Goal: Task Accomplishment & Management: Complete application form

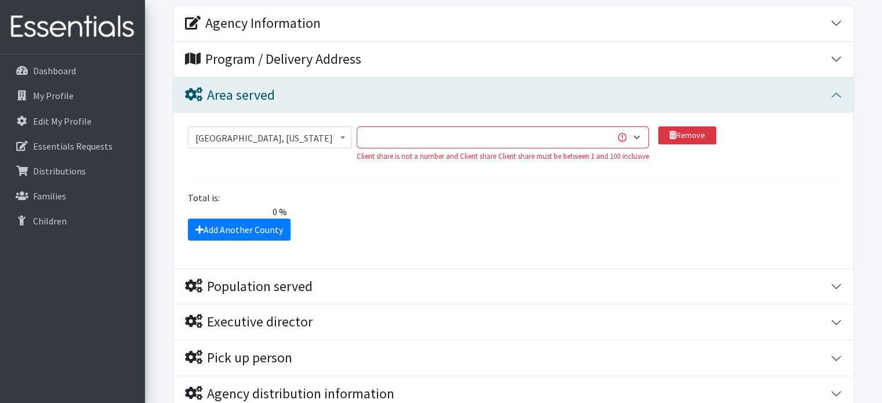
scroll to position [232, 0]
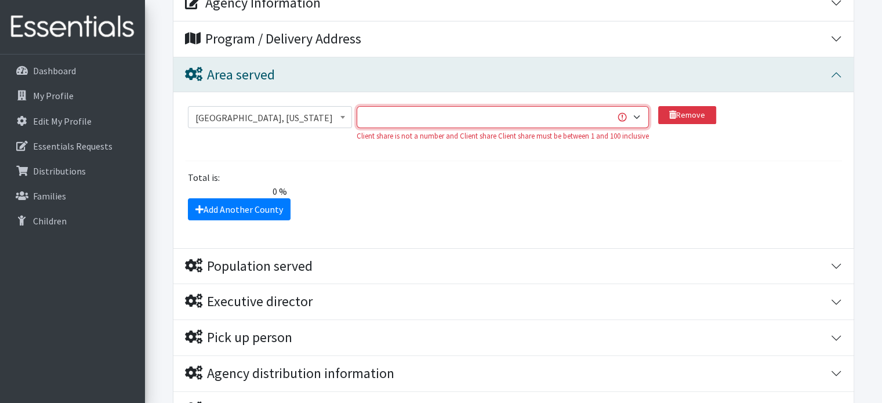
click at [638, 118] on select "1 2 3 4 5 6 7 8 9 10 11 12 13 14 15 16 17 18 19 20 21 22 23 24 25 26 27 28 29 3…" at bounding box center [503, 117] width 292 height 22
click at [358, 106] on select "1 2 3 4 5 6 7 8 9 10 11 12 13 14 15 16 17 18 19 20 21 22 23 24 25 26 27 28 29 3…" at bounding box center [503, 117] width 292 height 22
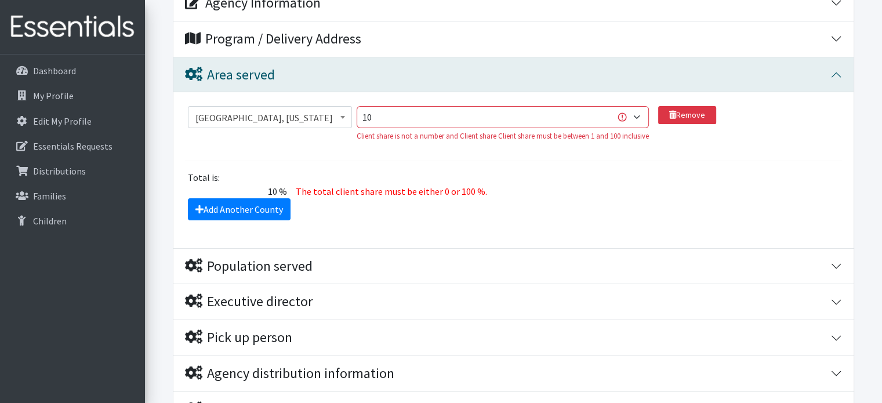
click at [664, 186] on div "The total client share must be either 0 or 100 %." at bounding box center [514, 191] width 444 height 14
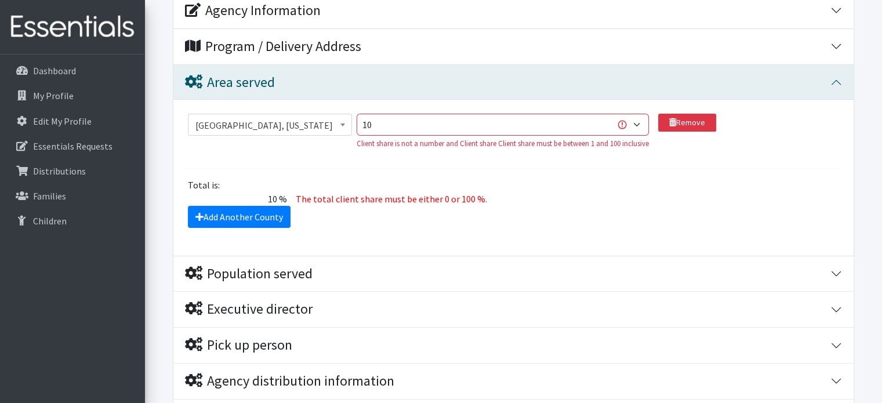
scroll to position [204, 0]
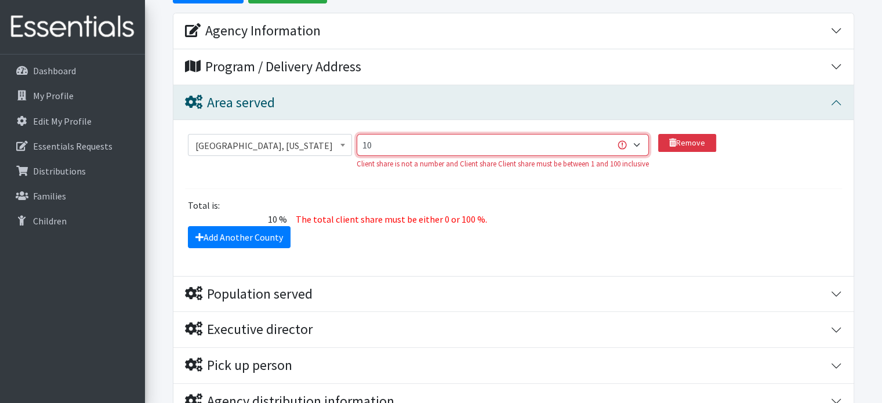
drag, startPoint x: 430, startPoint y: 143, endPoint x: 349, endPoint y: 146, distance: 80.6
click at [349, 146] on div "Abbeville County, South Carolina Acadia Parish, Louisiana Accomack County, Virg…" at bounding box center [514, 156] width 652 height 45
click at [687, 164] on div "Remove" at bounding box center [687, 156] width 58 height 45
click at [633, 142] on select "1 2 3 4 5 6 7 8 9 10 11 12 13 14 15 16 17 18 19 20 21 22 23 24 25 26 27 28 29 3…" at bounding box center [503, 145] width 292 height 22
select select "20"
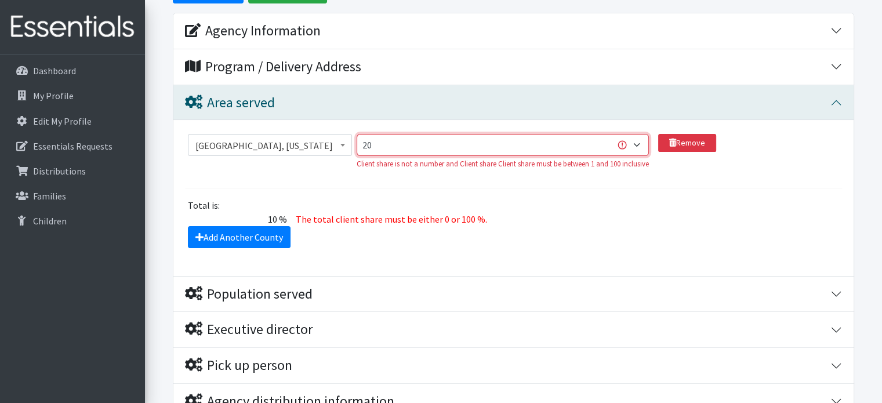
click at [358, 134] on select "1 2 3 4 5 6 7 8 9 10 11 12 13 14 15 16 17 18 19 20 21 22 23 24 25 26 27 28 29 3…" at bounding box center [503, 145] width 292 height 22
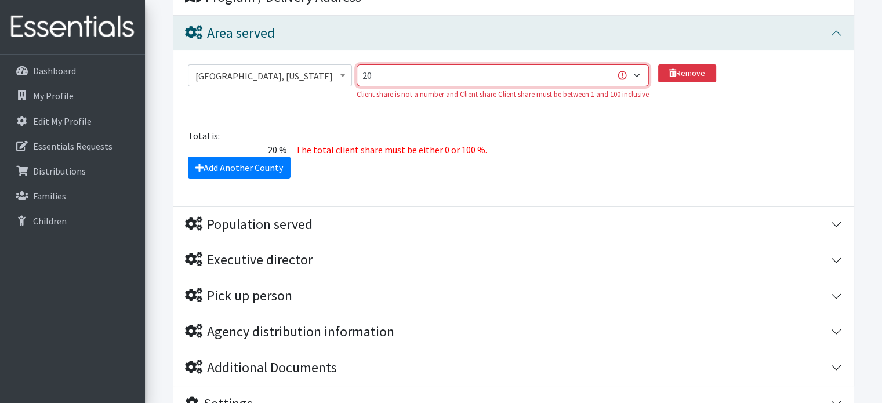
scroll to position [378, 0]
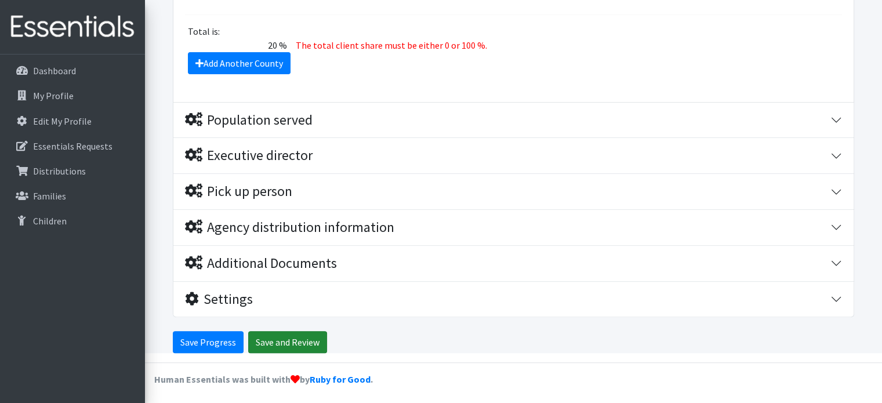
click at [264, 347] on input "Save and Review" at bounding box center [287, 342] width 79 height 22
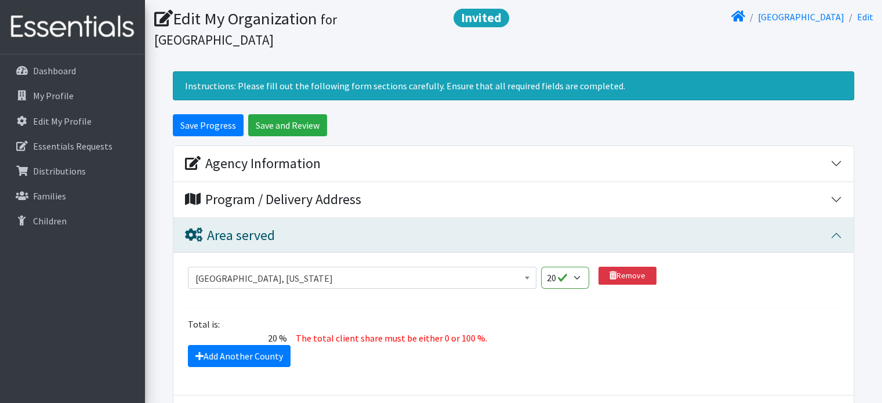
scroll to position [65, 0]
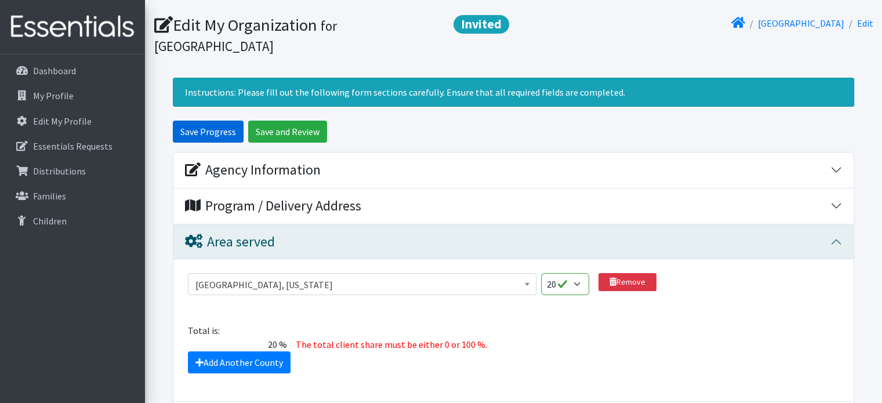
click at [234, 134] on input "Save Progress" at bounding box center [208, 132] width 71 height 22
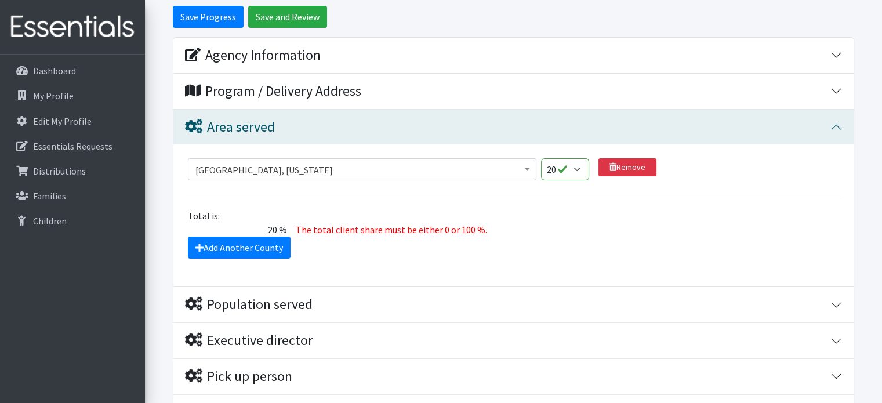
scroll to position [174, 0]
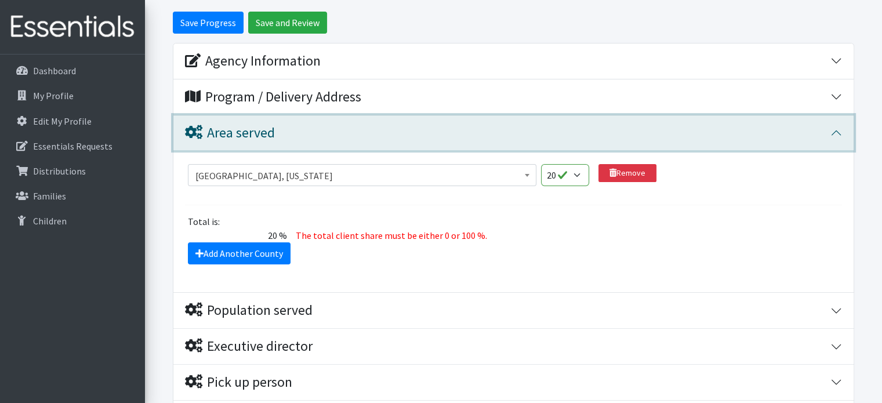
click at [837, 126] on button "Area served" at bounding box center [513, 132] width 680 height 35
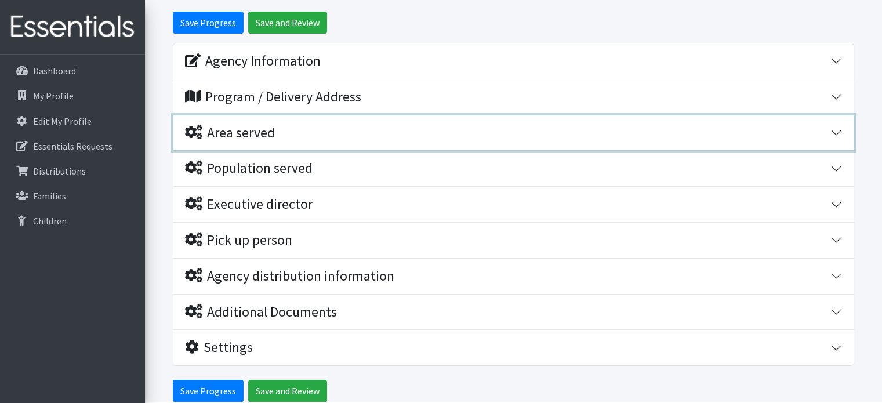
click at [837, 126] on button "Area served" at bounding box center [513, 132] width 680 height 35
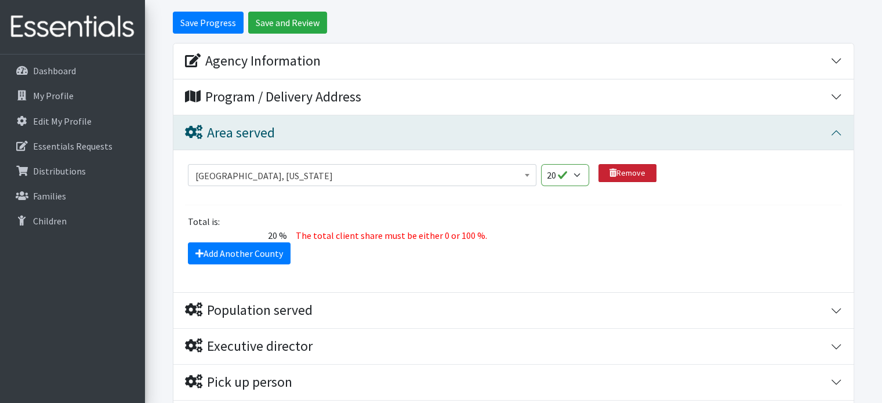
click at [611, 173] on icon at bounding box center [612, 173] width 7 height 8
select select
click at [618, 170] on link "Remove" at bounding box center [627, 173] width 58 height 18
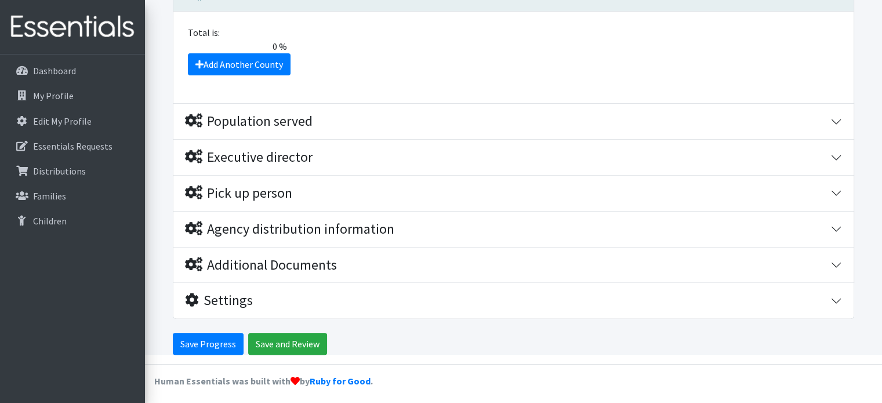
scroll to position [315, 0]
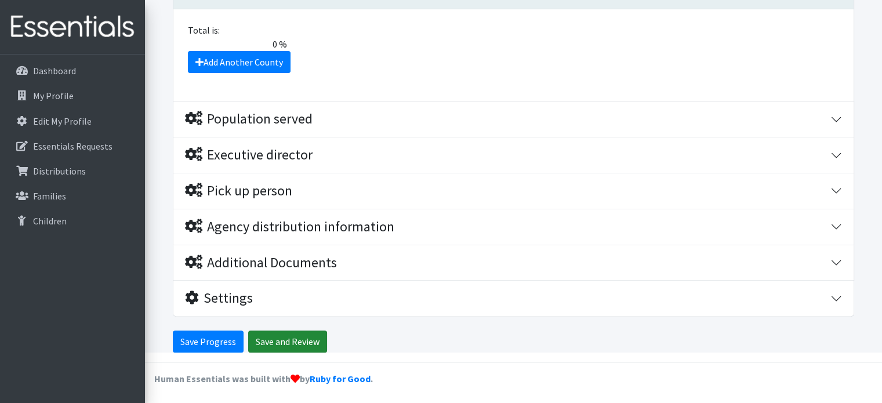
click at [283, 340] on input "Save and Review" at bounding box center [287, 341] width 79 height 22
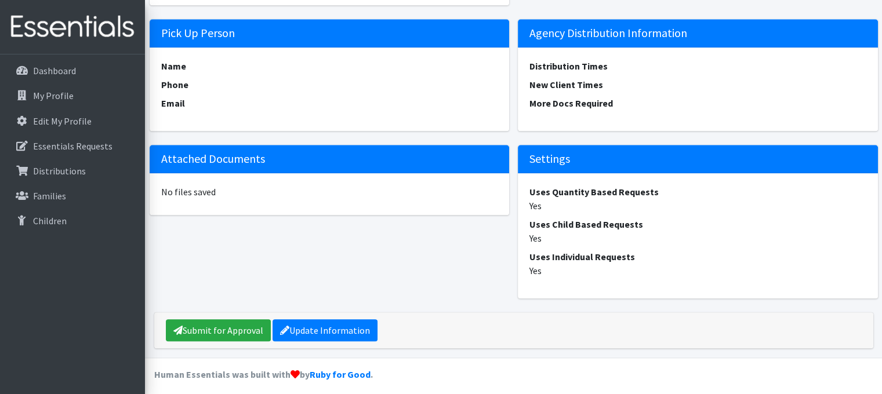
scroll to position [1092, 0]
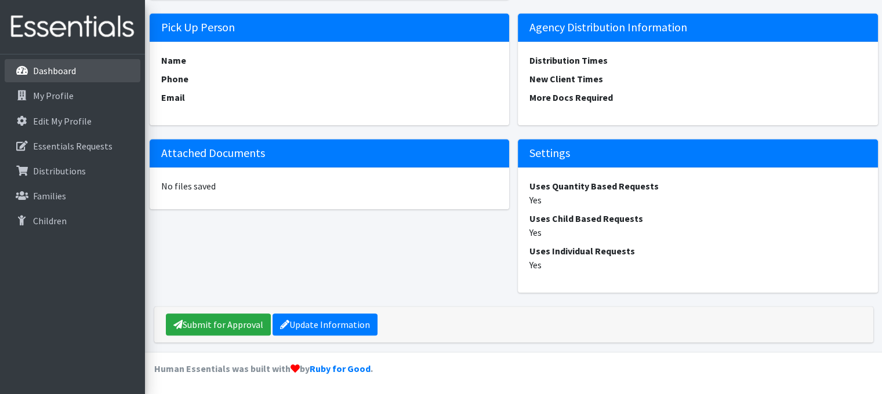
click at [23, 68] on icon at bounding box center [21, 71] width 15 height 10
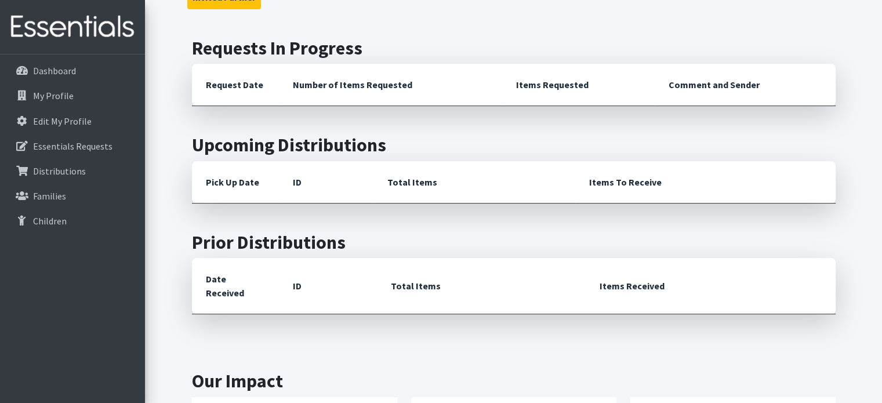
scroll to position [232, 0]
